Goal: Find specific page/section: Find specific page/section

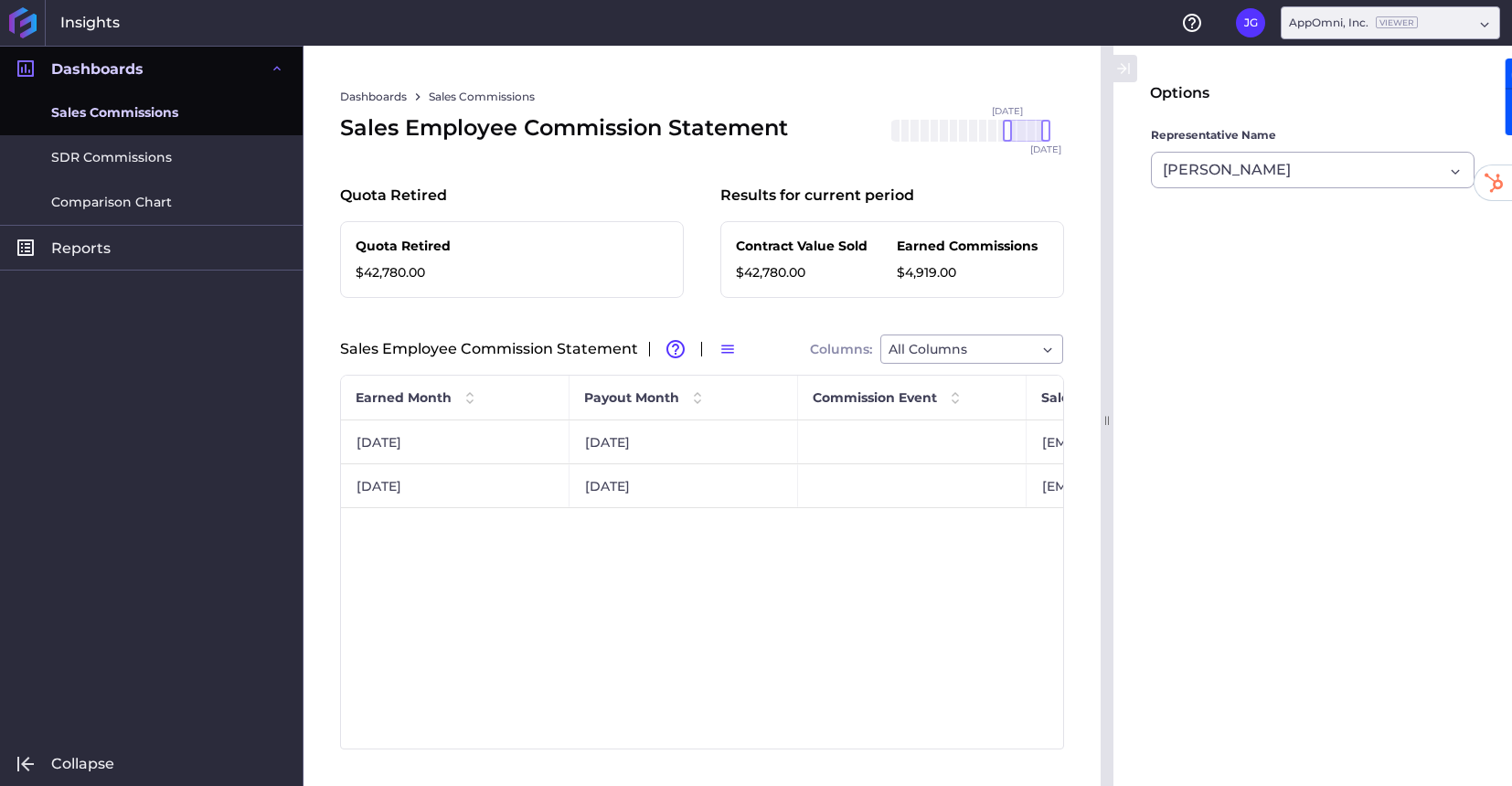
click at [161, 383] on div "Dashboards Dashboards Sales Commissions SDR Commissions Comparison Chart Report…" at bounding box center [152, 416] width 303 height 741
